Goal: Task Accomplishment & Management: Complete application form

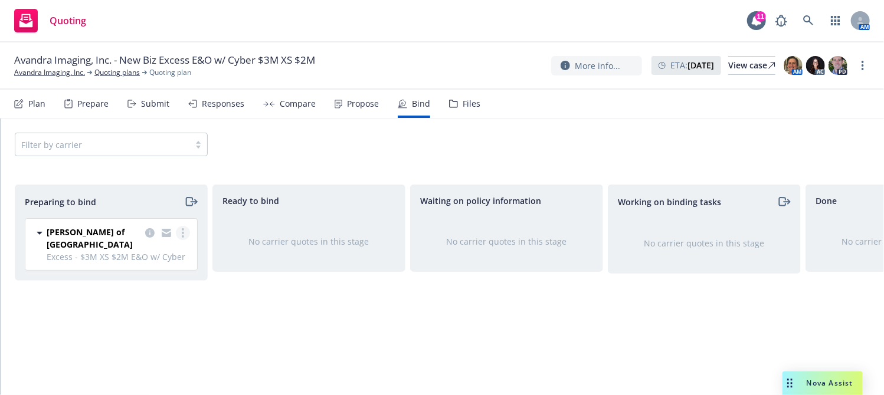
click at [179, 231] on link "more" at bounding box center [183, 233] width 14 height 14
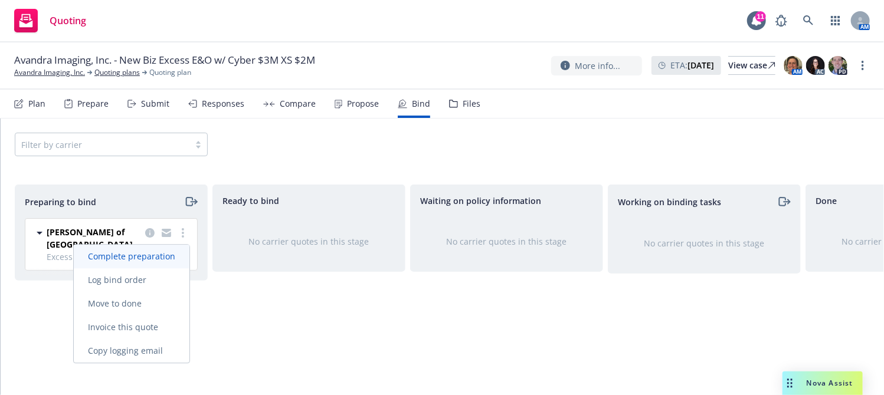
click at [162, 261] on span "Complete preparation" at bounding box center [132, 256] width 116 height 11
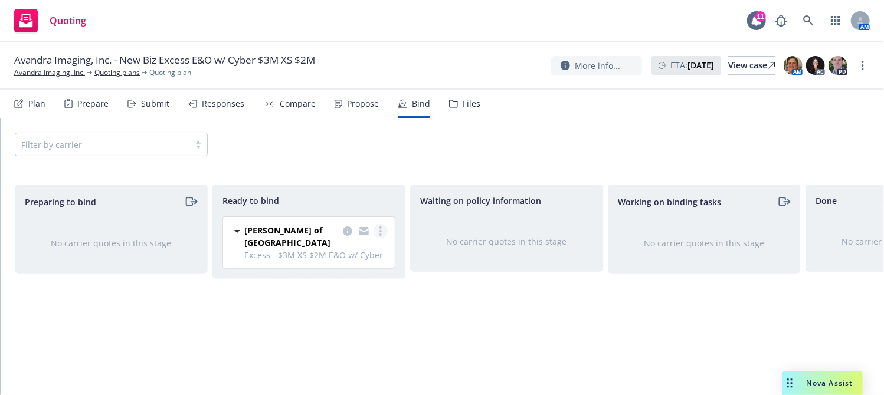
click at [379, 234] on link "more" at bounding box center [380, 231] width 14 height 14
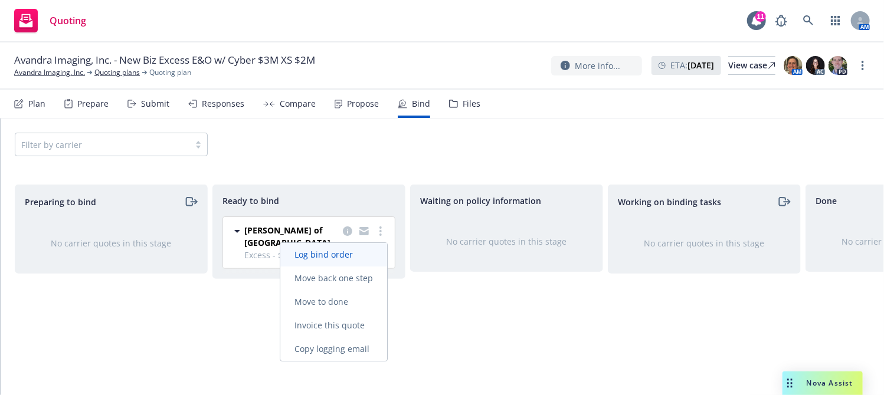
click at [349, 258] on span "Log bind order" at bounding box center [323, 254] width 87 height 11
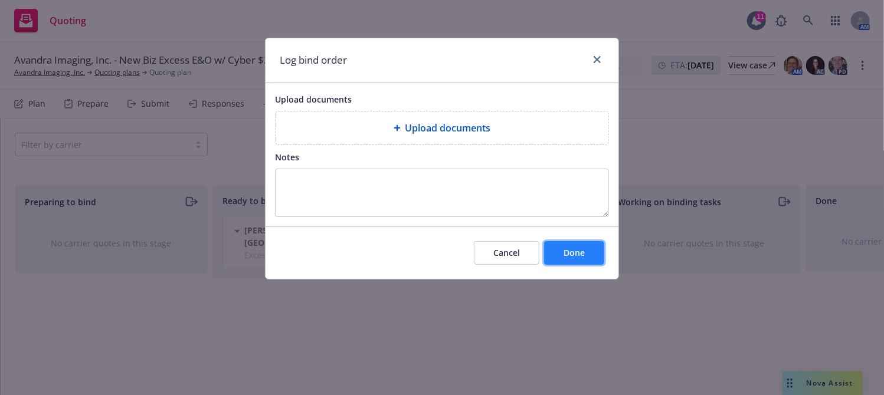
click at [579, 245] on button "Done" at bounding box center [574, 253] width 60 height 24
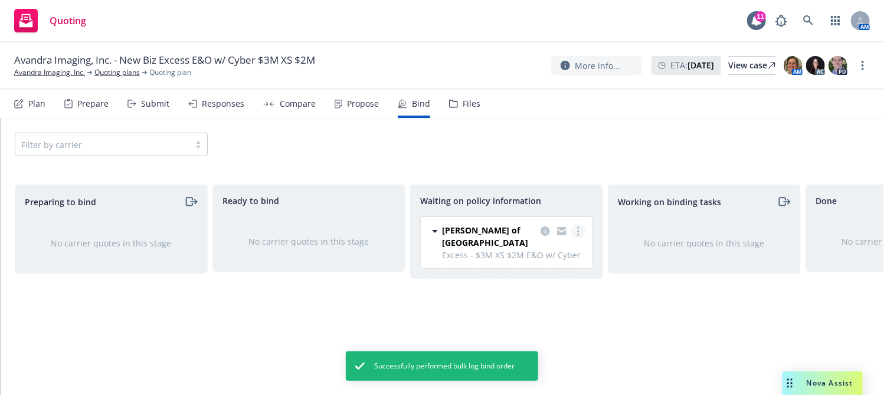
click at [578, 225] on link "more" at bounding box center [578, 231] width 14 height 14
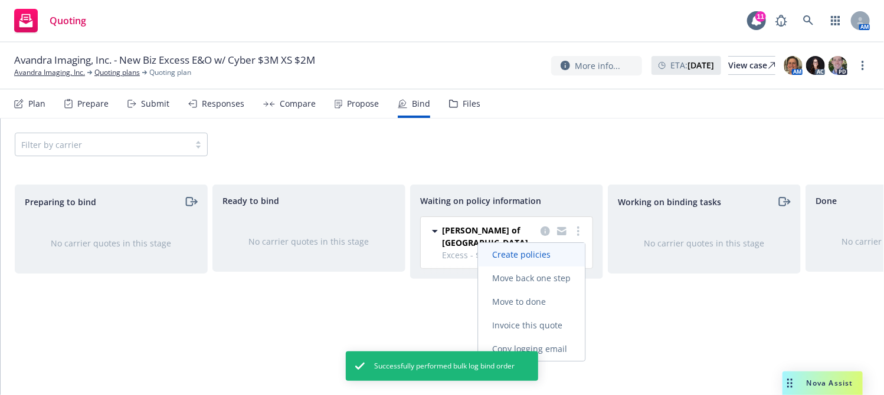
click at [553, 261] on link "Create policies" at bounding box center [531, 255] width 107 height 24
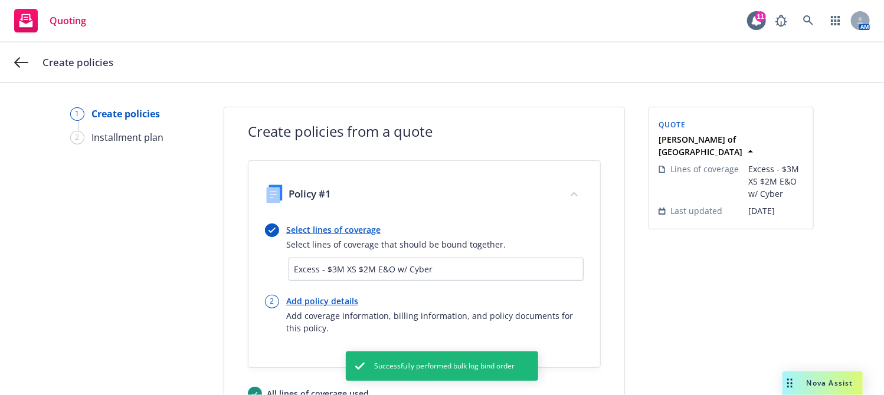
scroll to position [100, 0]
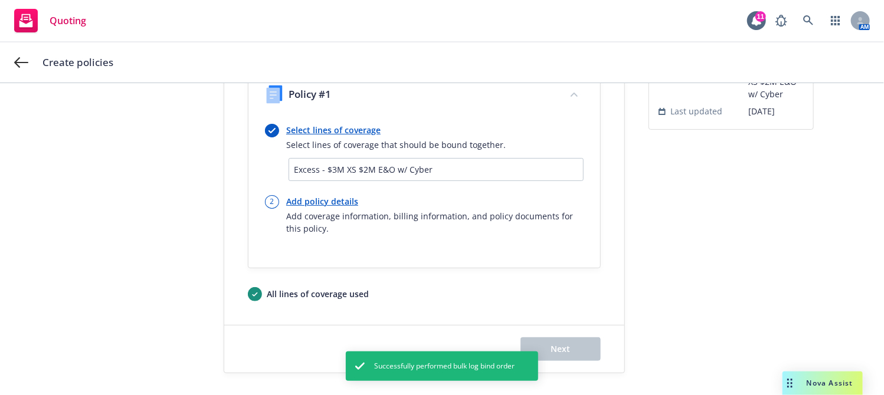
click at [326, 205] on link "Add policy details" at bounding box center [434, 201] width 297 height 12
select select "12"
select select "OH"
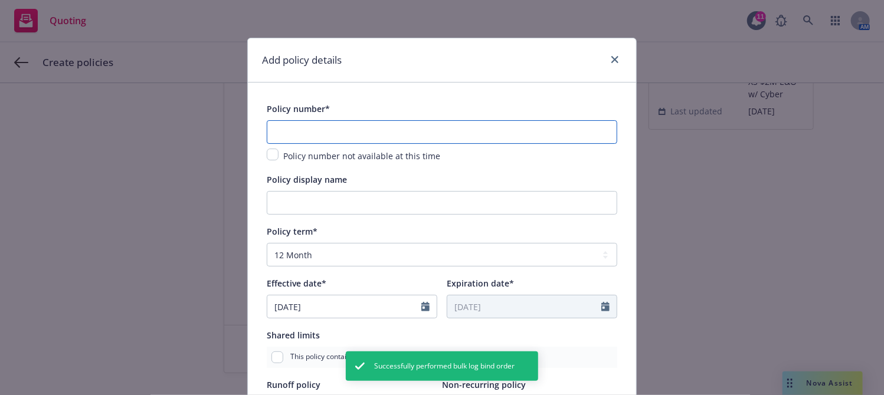
click at [313, 129] on input "text" at bounding box center [442, 132] width 350 height 24
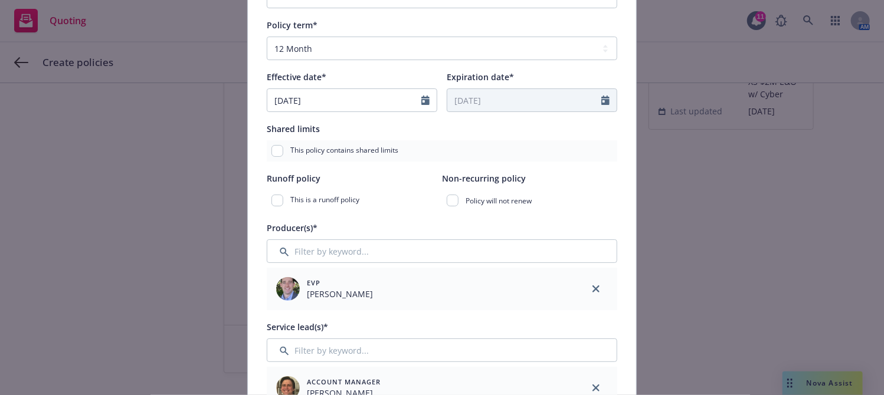
scroll to position [207, 0]
type input "AMWIN10171"
click at [421, 103] on icon "Calendar" at bounding box center [425, 99] width 8 height 9
select select "10"
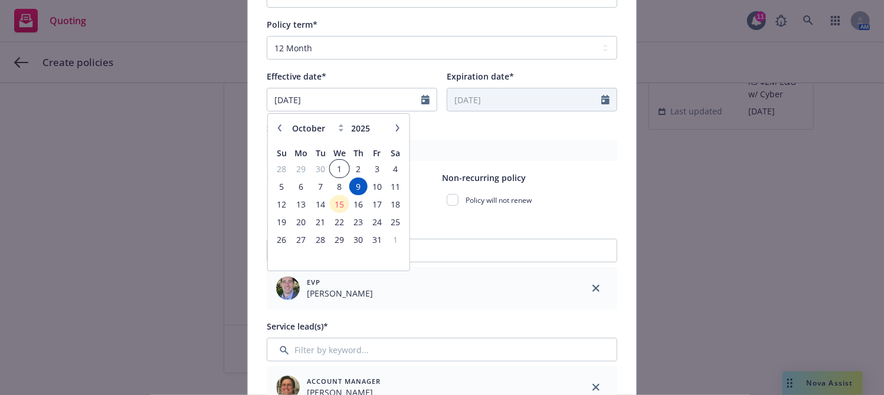
click at [339, 168] on span "1" at bounding box center [339, 169] width 17 height 15
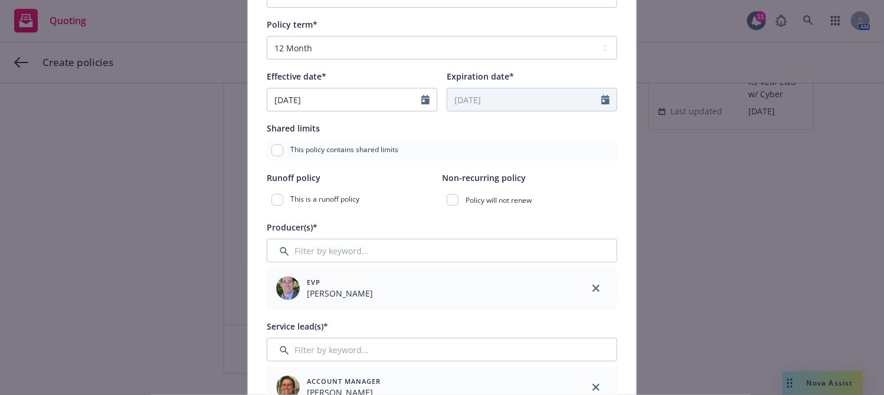
type input "[DATE]"
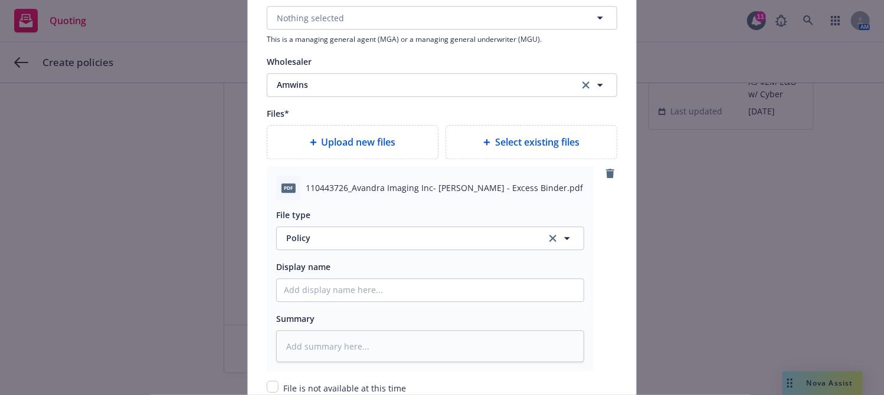
scroll to position [1394, 0]
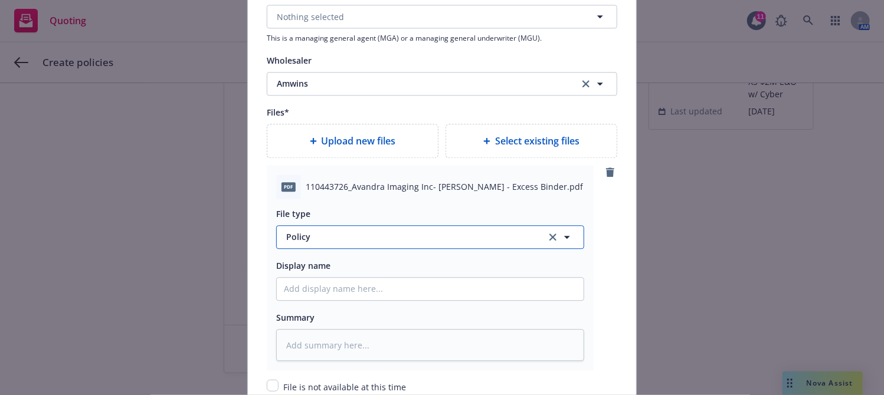
click at [300, 245] on button "Policy" at bounding box center [430, 237] width 308 height 24
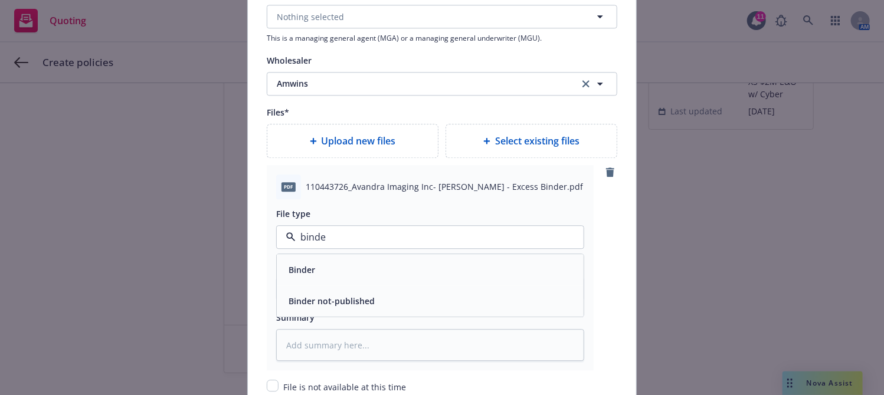
type input "binder"
click at [309, 261] on div "Binder" at bounding box center [301, 269] width 34 height 17
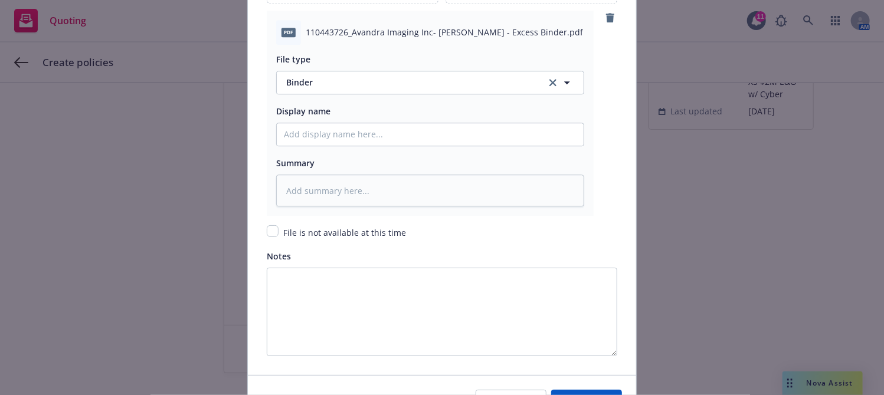
scroll to position [1618, 0]
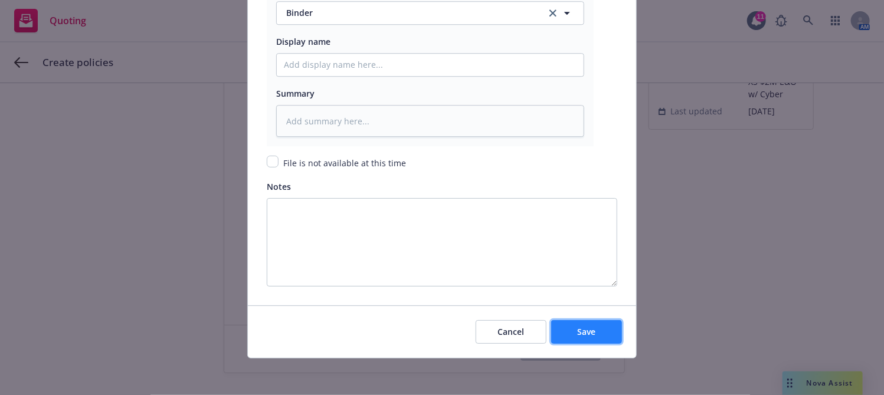
click at [585, 324] on button "Save" at bounding box center [586, 332] width 71 height 24
type textarea "x"
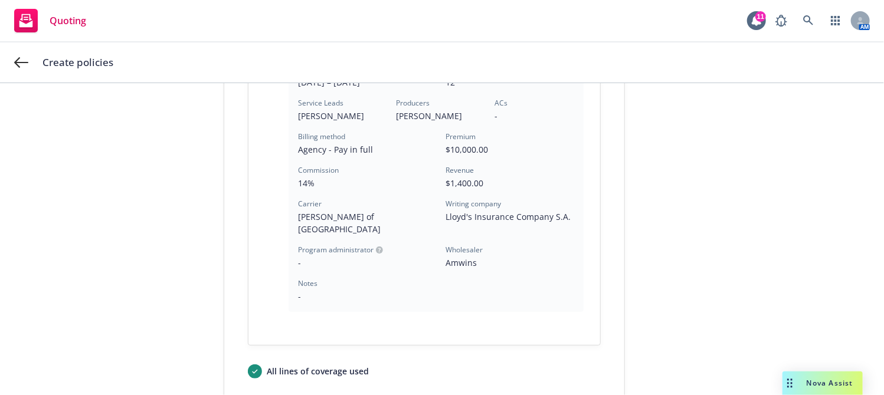
scroll to position [419, 0]
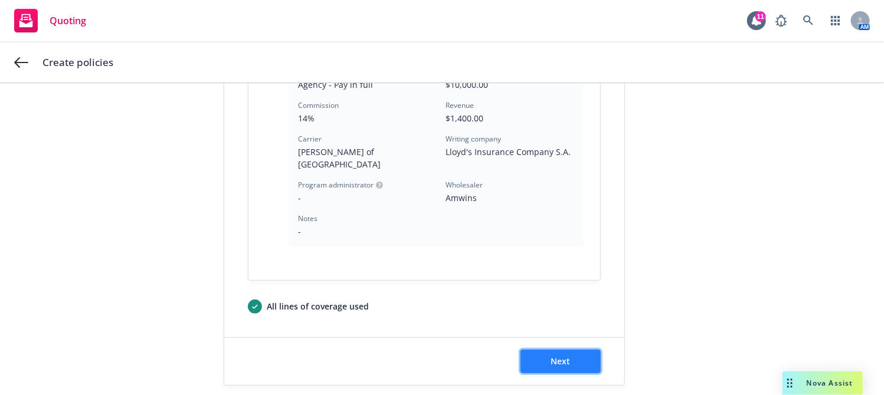
click at [543, 351] on button "Next" at bounding box center [560, 362] width 80 height 24
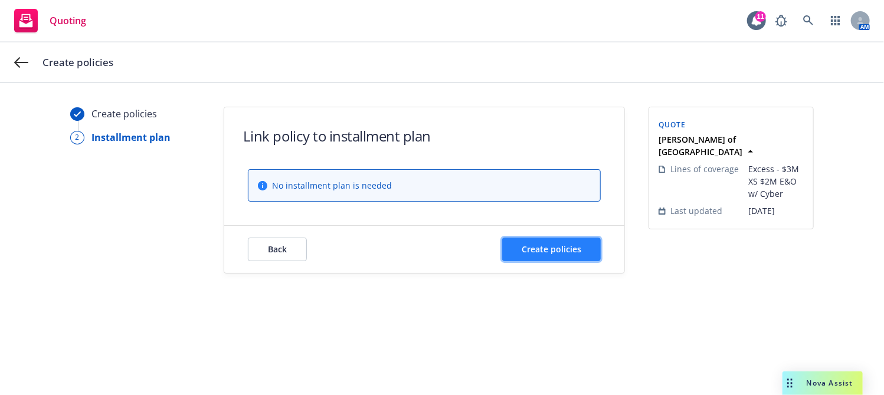
click at [562, 257] on button "Create policies" at bounding box center [551, 250] width 99 height 24
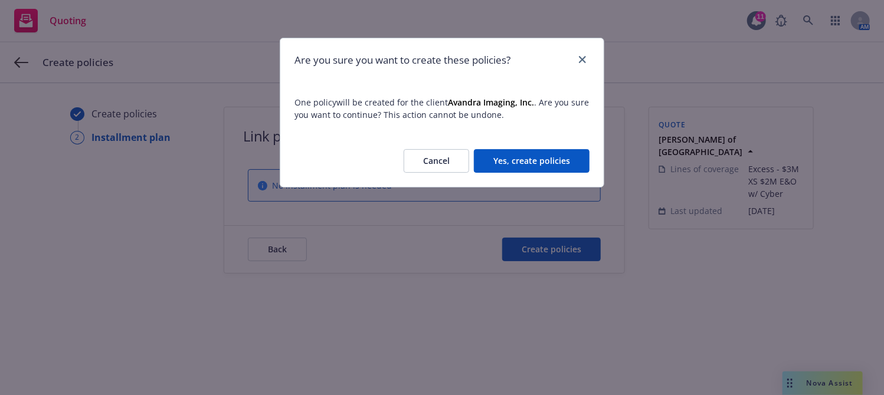
click at [535, 155] on button "Yes, create policies" at bounding box center [532, 161] width 116 height 24
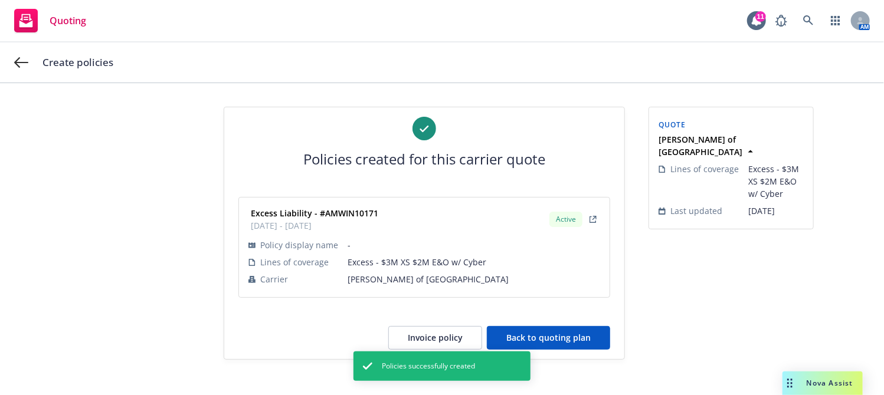
click at [520, 332] on button "Back to quoting plan" at bounding box center [548, 338] width 123 height 24
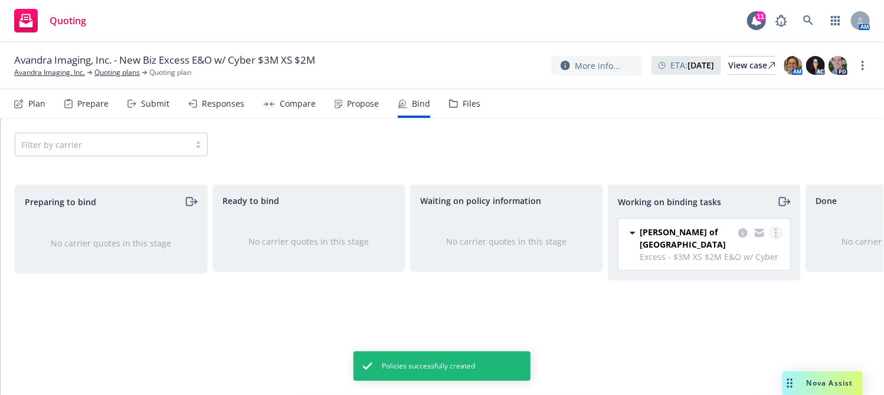
click at [773, 235] on link "more" at bounding box center [776, 233] width 14 height 14
click at [748, 283] on span "Move to done" at bounding box center [717, 279] width 82 height 11
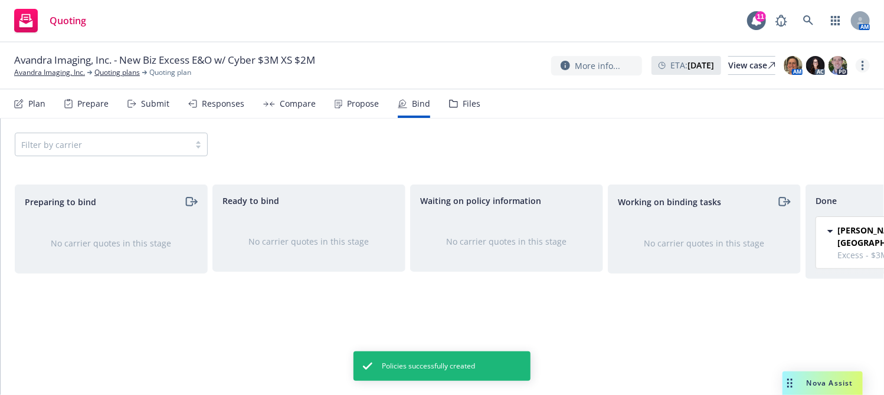
click at [863, 70] on circle "more" at bounding box center [862, 69] width 2 height 2
click at [812, 156] on link "Archive quoting plan" at bounding box center [804, 161] width 132 height 24
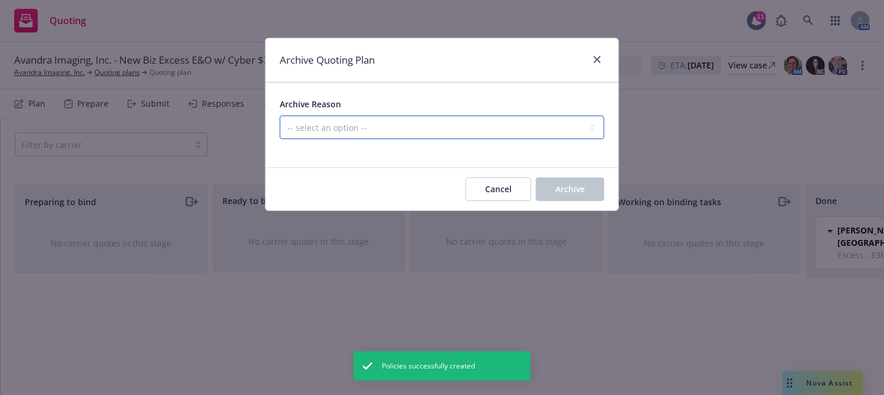
click at [520, 133] on select "-- select an option -- Created by error Duplicate New business opportunity lost…" at bounding box center [442, 128] width 324 height 24
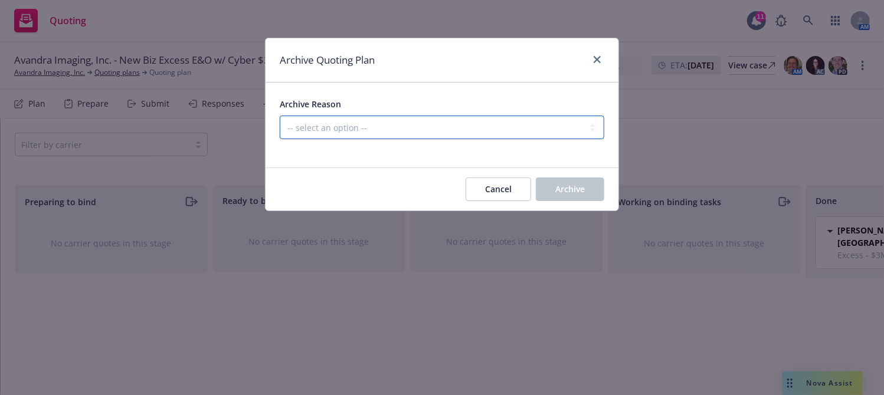
select select "ARCHIVED_NEW_BUSINESS_COMPLETED"
click at [280, 116] on select "-- select an option -- Created by error Duplicate New business opportunity lost…" at bounding box center [442, 128] width 324 height 24
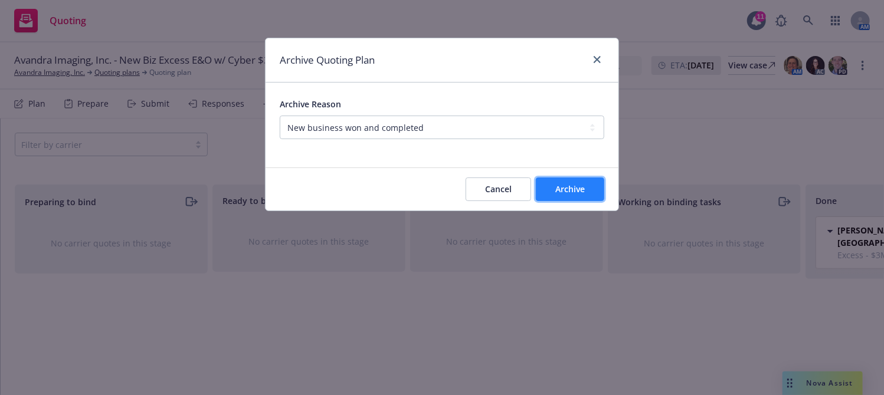
click at [567, 188] on span "Archive" at bounding box center [569, 188] width 29 height 11
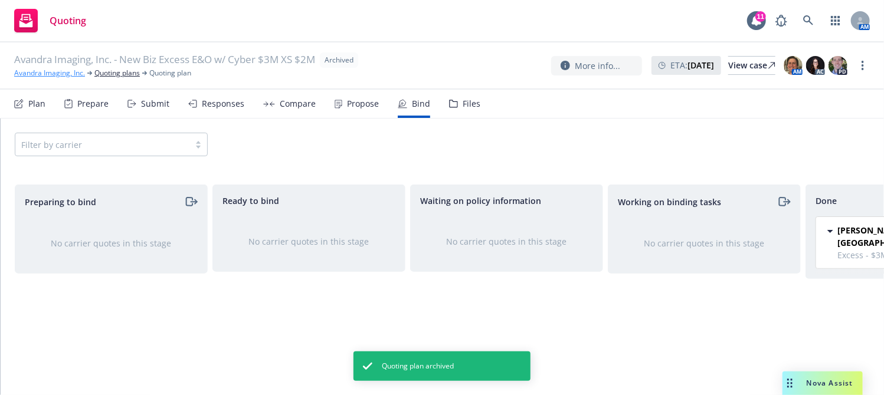
click at [49, 71] on link "Avandra Imaging, Inc." at bounding box center [49, 73] width 71 height 11
